Goal: Task Accomplishment & Management: Use online tool/utility

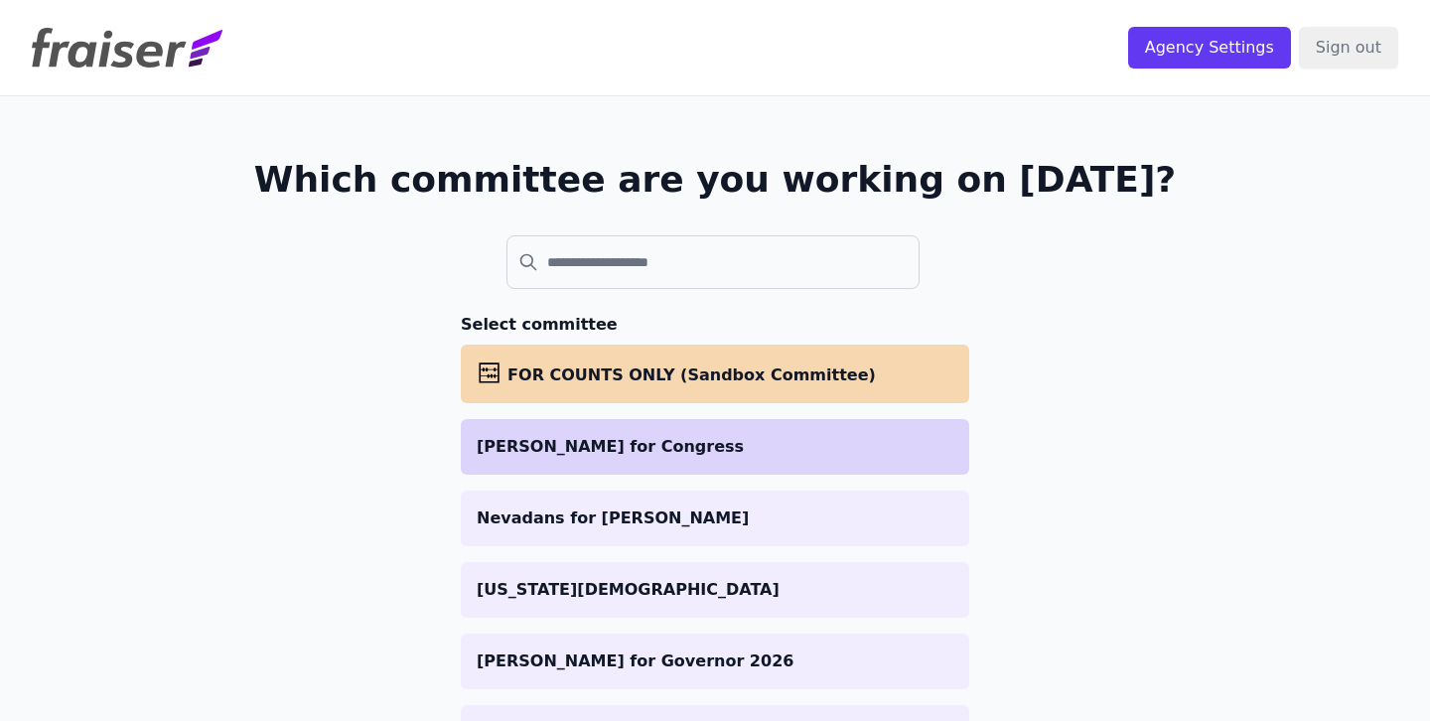
click at [663, 456] on p "[PERSON_NAME] for Congress" at bounding box center [715, 447] width 477 height 24
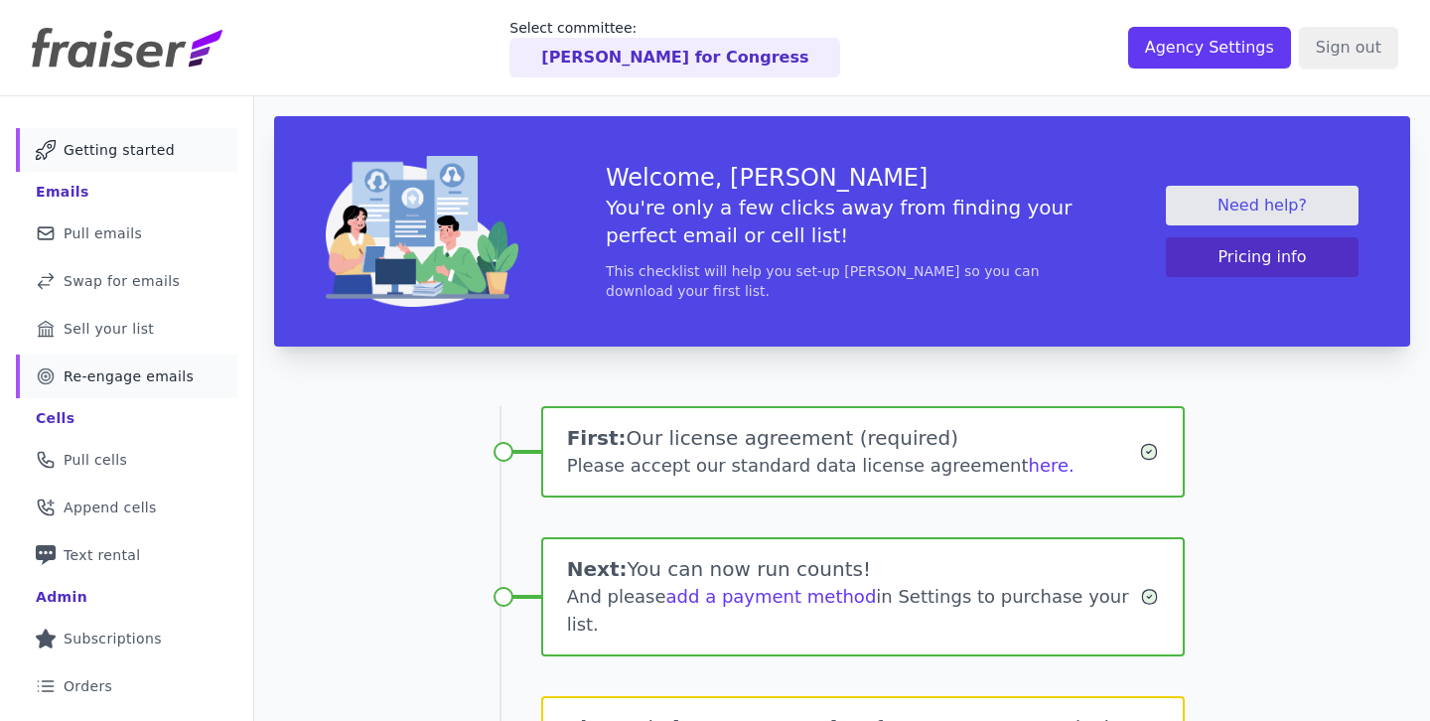
click at [138, 374] on span "Re-engage emails" at bounding box center [129, 376] width 130 height 20
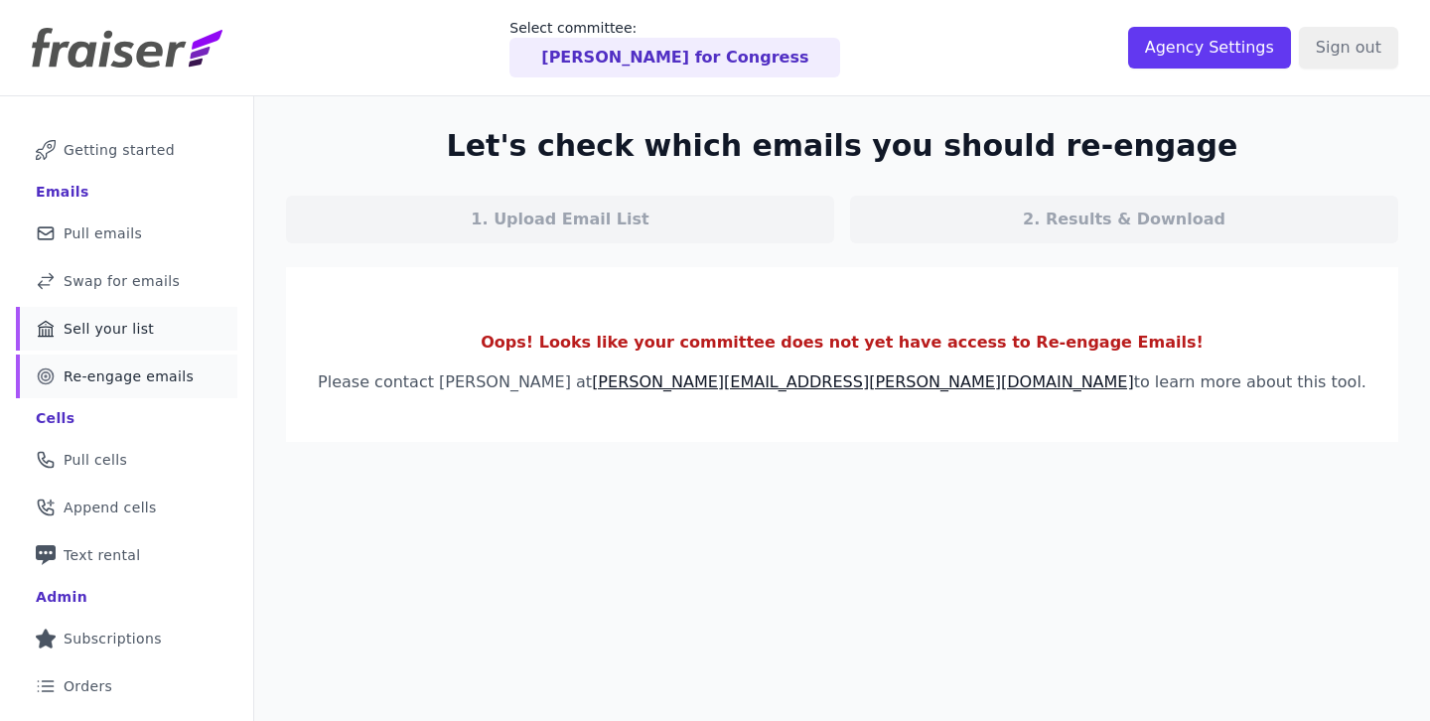
click at [123, 321] on span "Sell your list" at bounding box center [109, 329] width 90 height 20
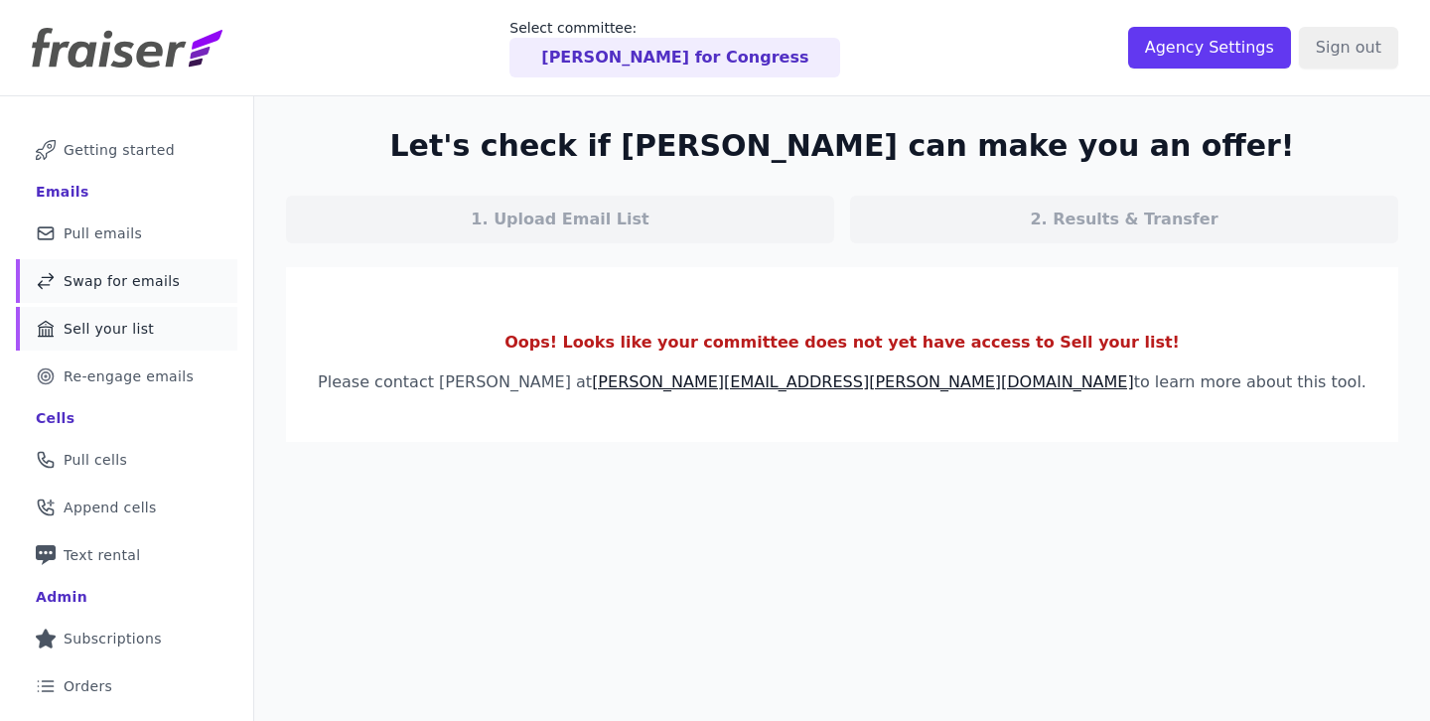
click at [143, 281] on span "Swap for emails" at bounding box center [122, 281] width 116 height 20
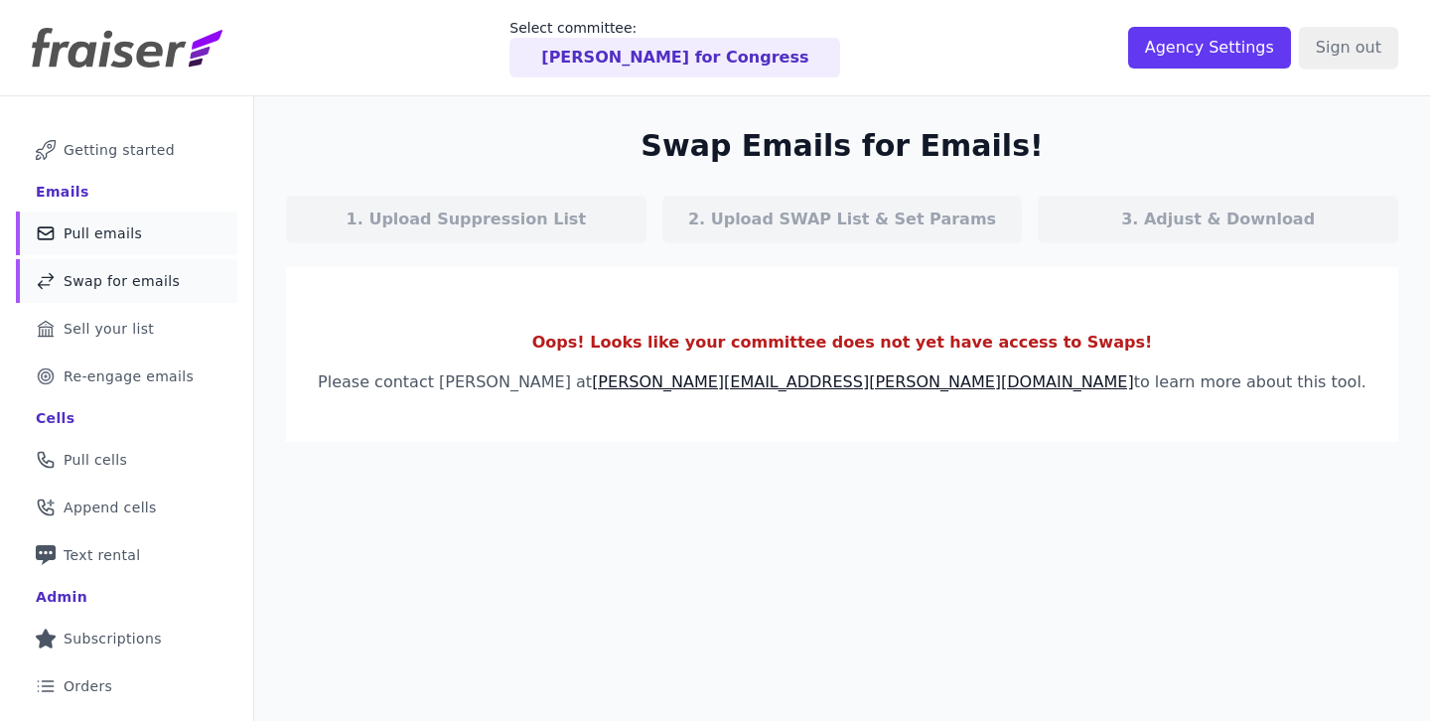
click at [125, 232] on span "Pull emails" at bounding box center [103, 233] width 78 height 20
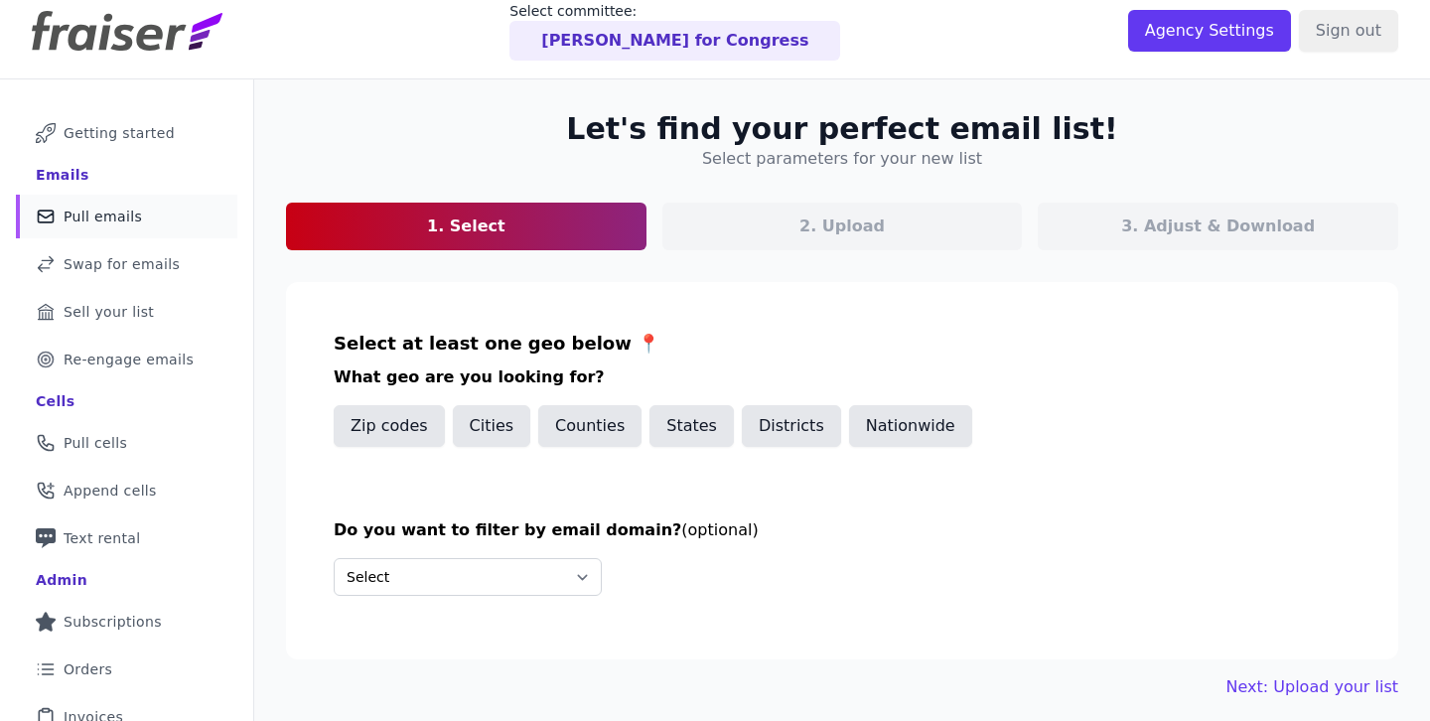
scroll to position [18, 0]
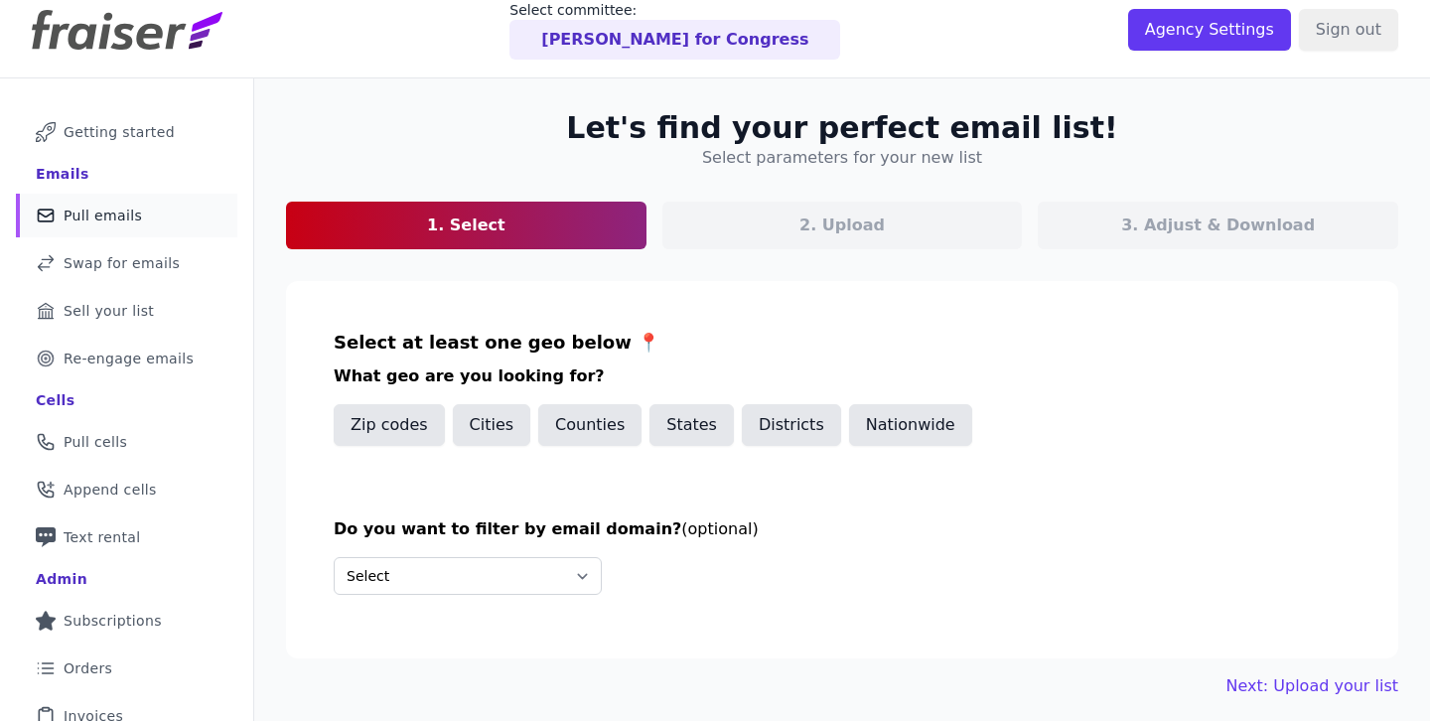
click at [777, 230] on div "2. Upload" at bounding box center [842, 226] width 360 height 48
click at [518, 228] on link "1. Select" at bounding box center [466, 226] width 360 height 48
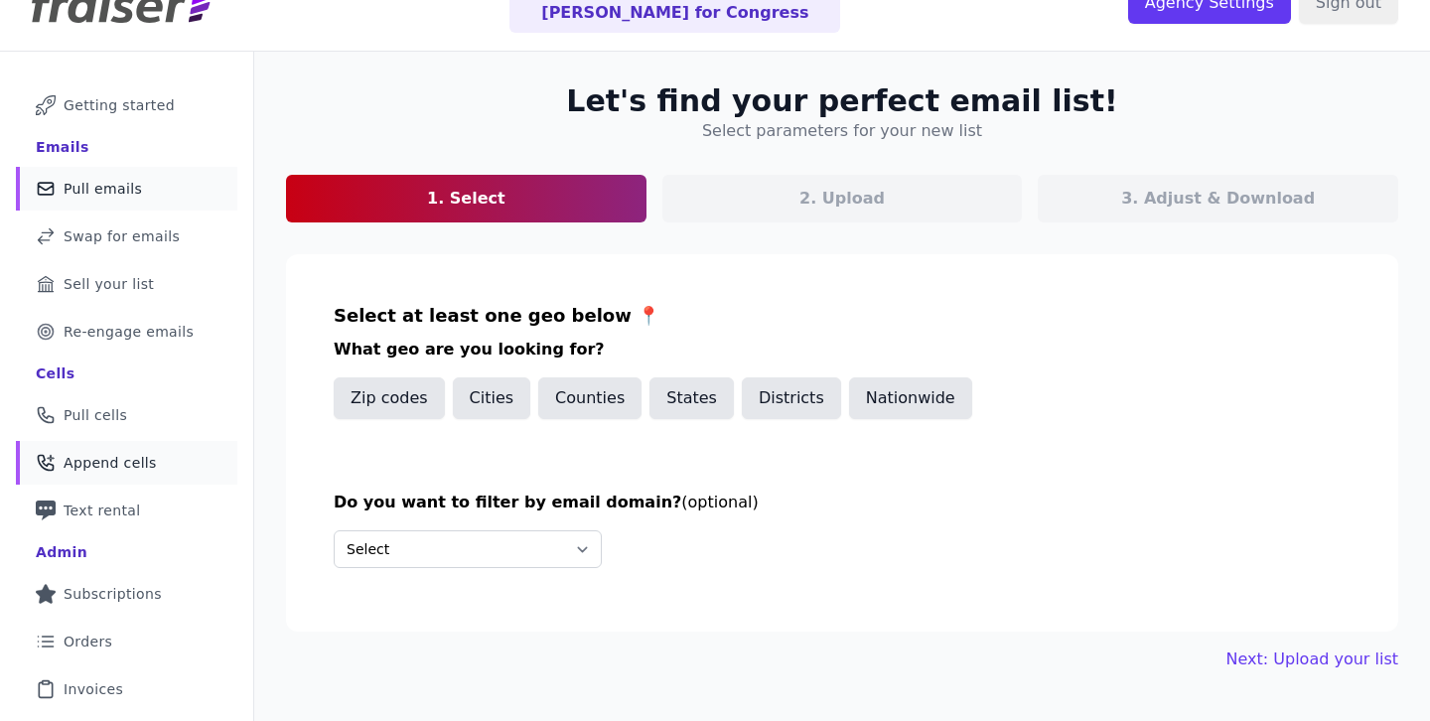
scroll to position [0, 0]
